Goal: Navigation & Orientation: Find specific page/section

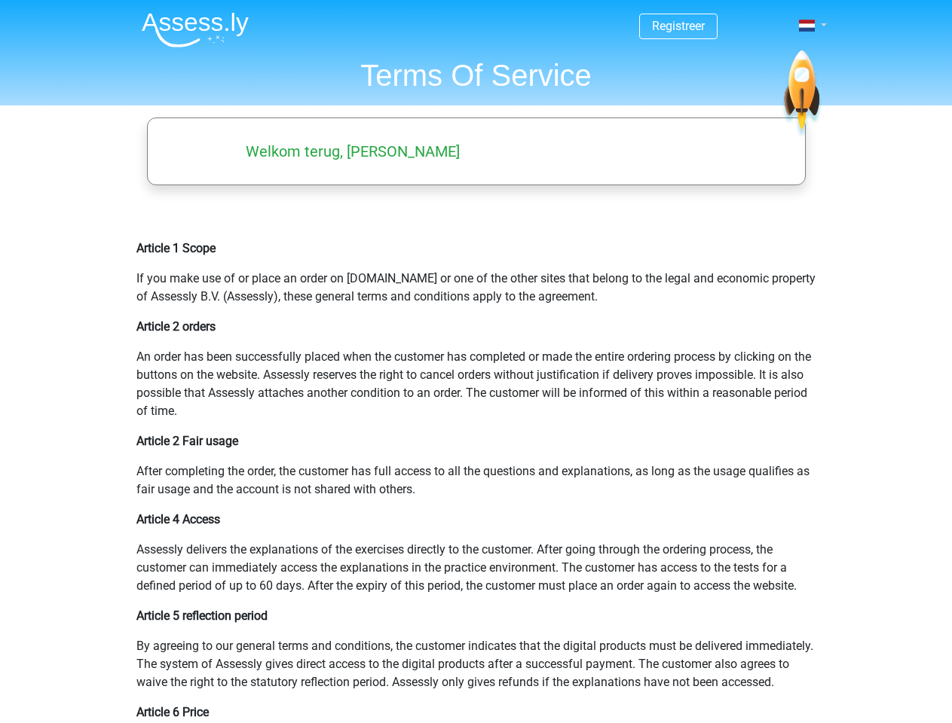
click at [808, 26] on span at bounding box center [807, 26] width 16 height 12
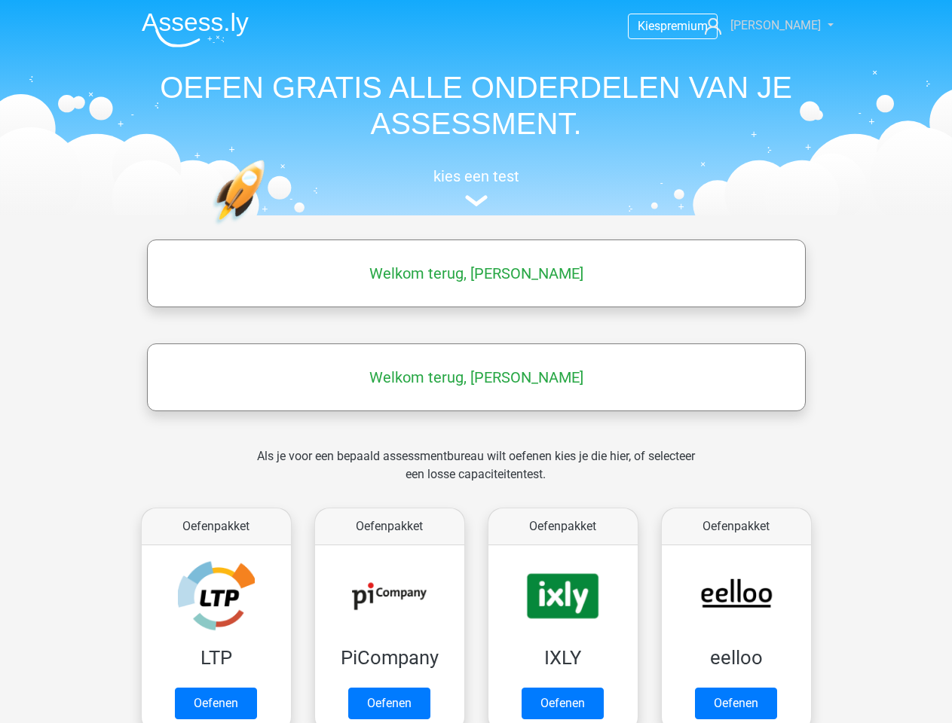
click at [776, 26] on span "[PERSON_NAME]" at bounding box center [775, 25] width 90 height 14
